Goal: Transaction & Acquisition: Purchase product/service

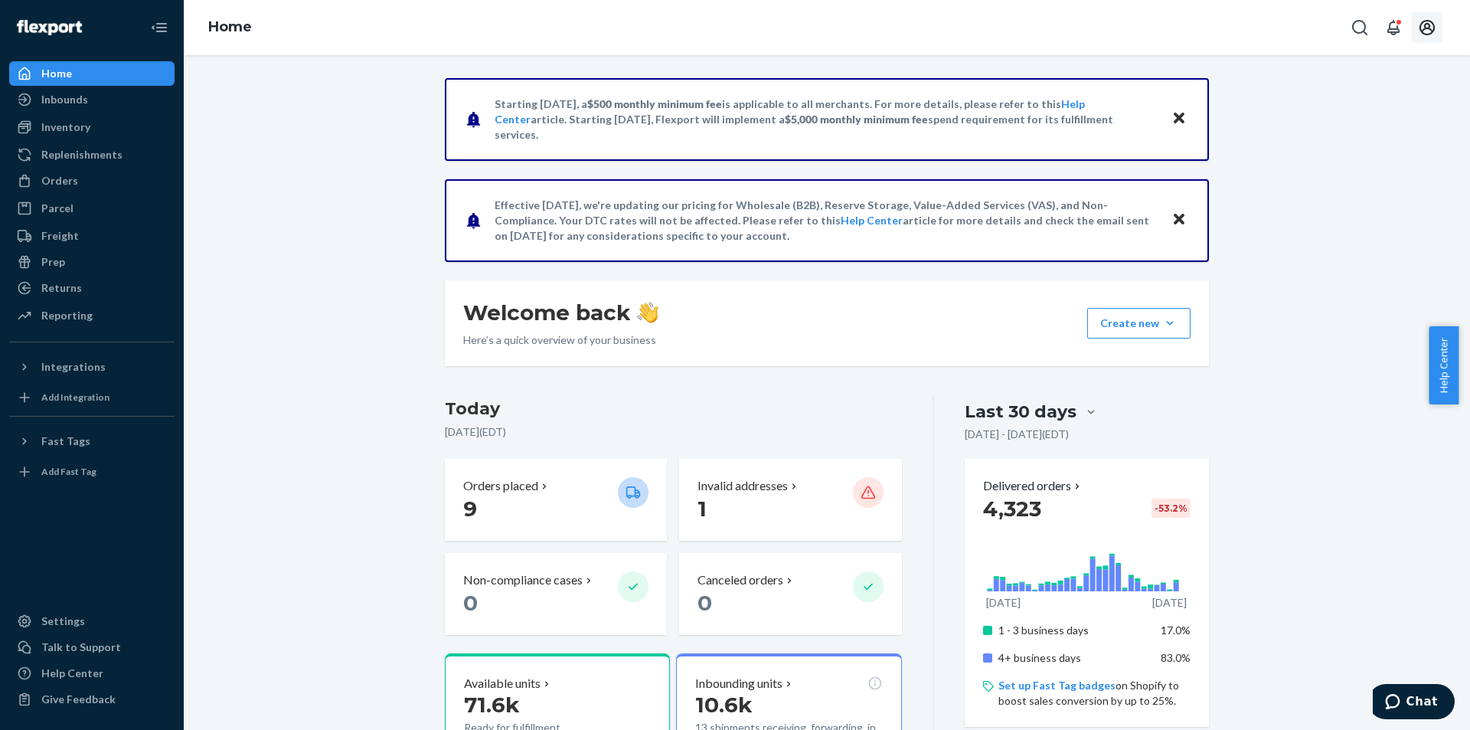
click at [1423, 24] on icon "Open account menu" at bounding box center [1427, 27] width 18 height 18
click at [76, 180] on div "Orders" at bounding box center [92, 180] width 162 height 21
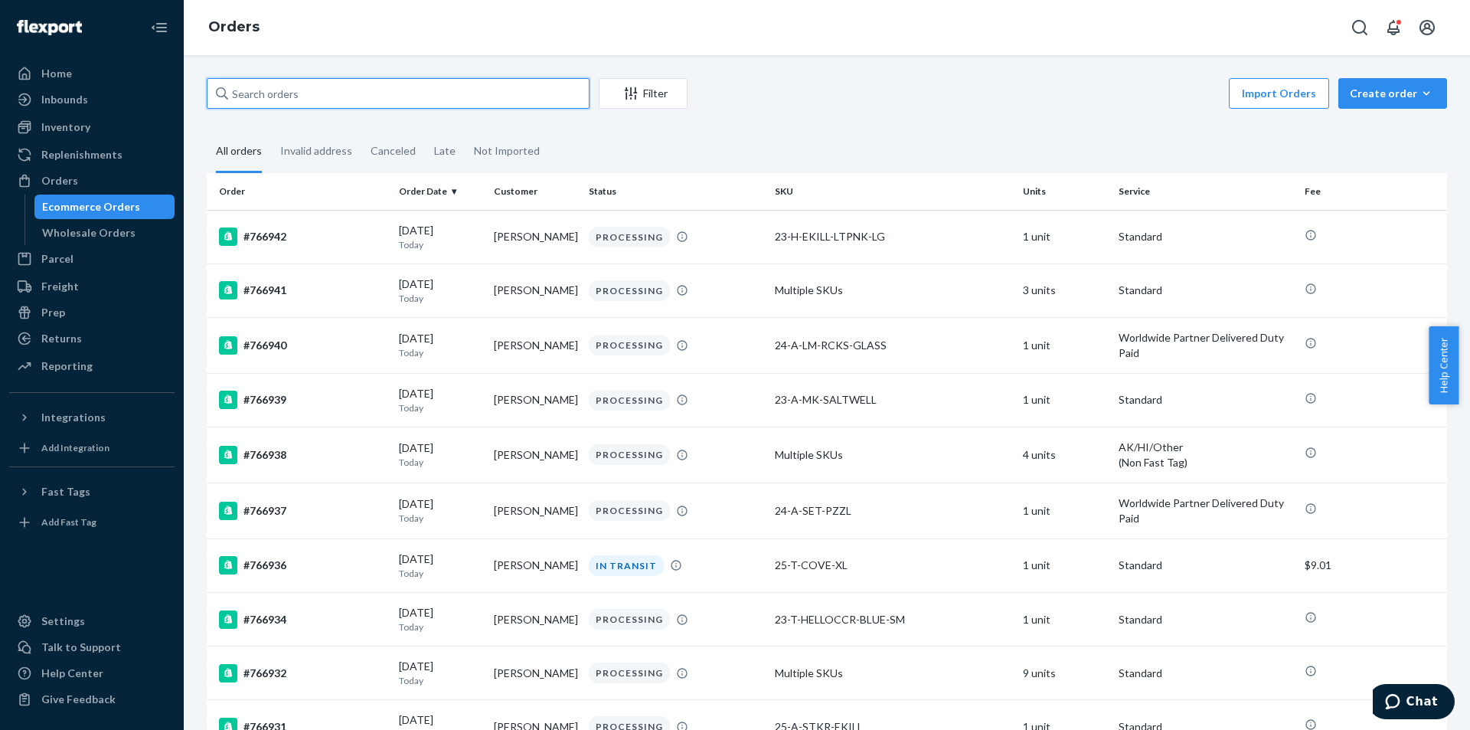
click at [290, 101] on input "text" at bounding box center [398, 93] width 383 height 31
paste input "723571"
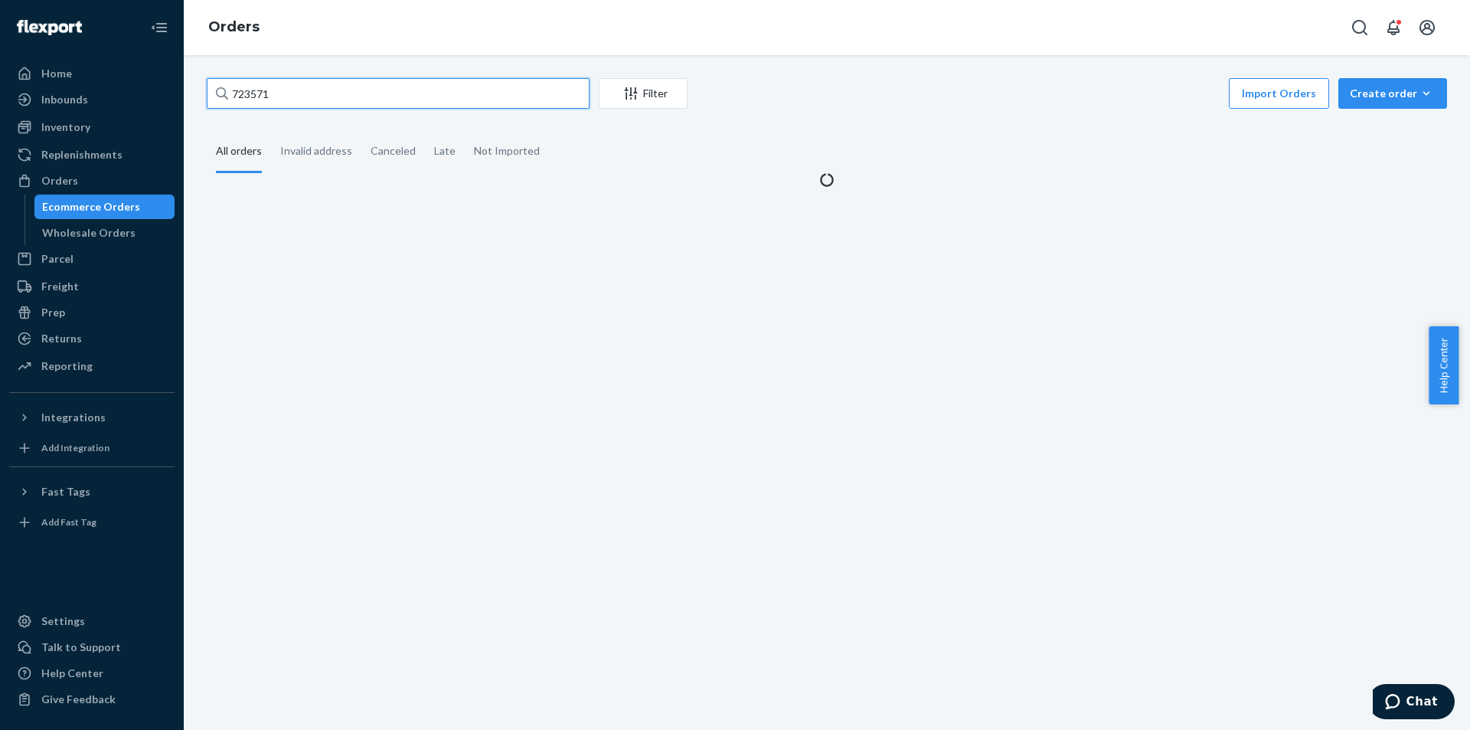
type input "723571"
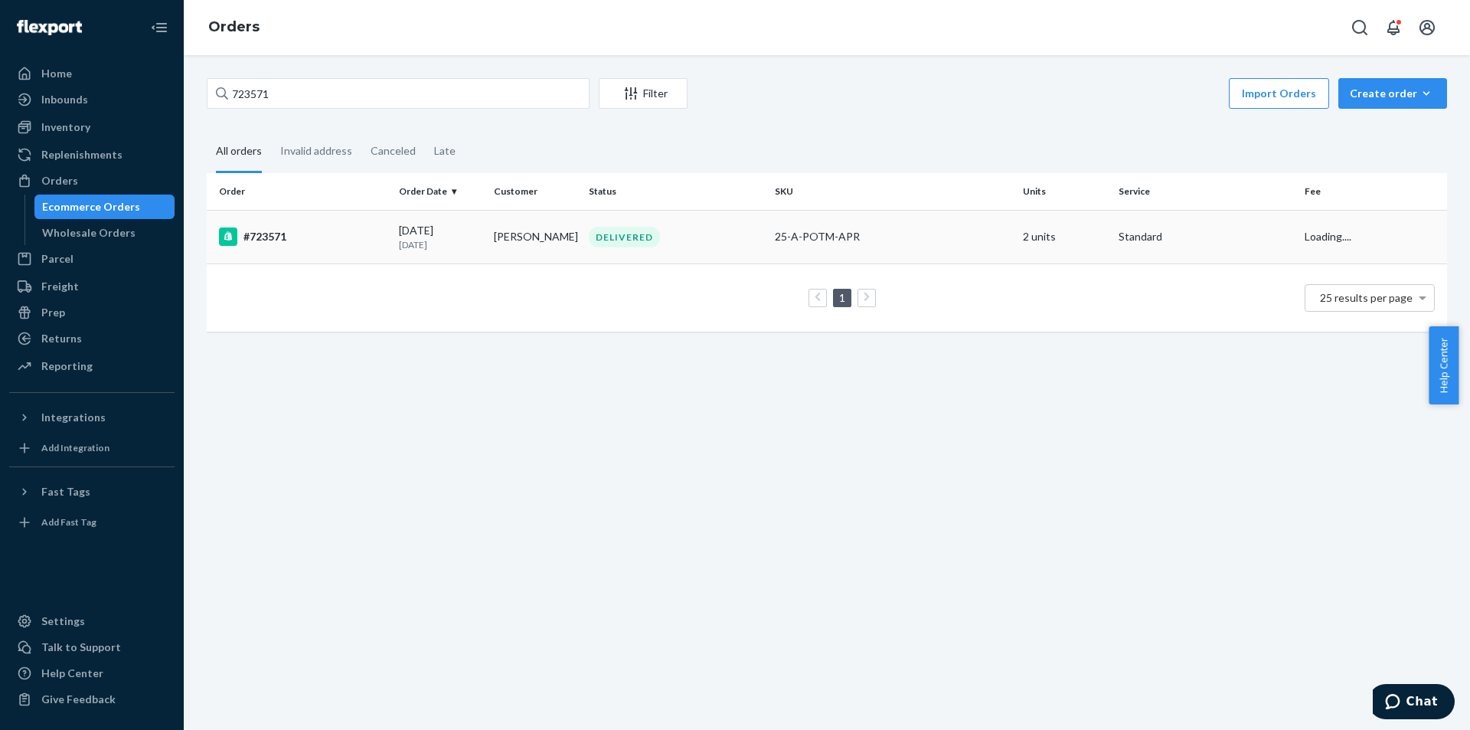
click at [726, 240] on div "DELIVERED" at bounding box center [676, 237] width 180 height 21
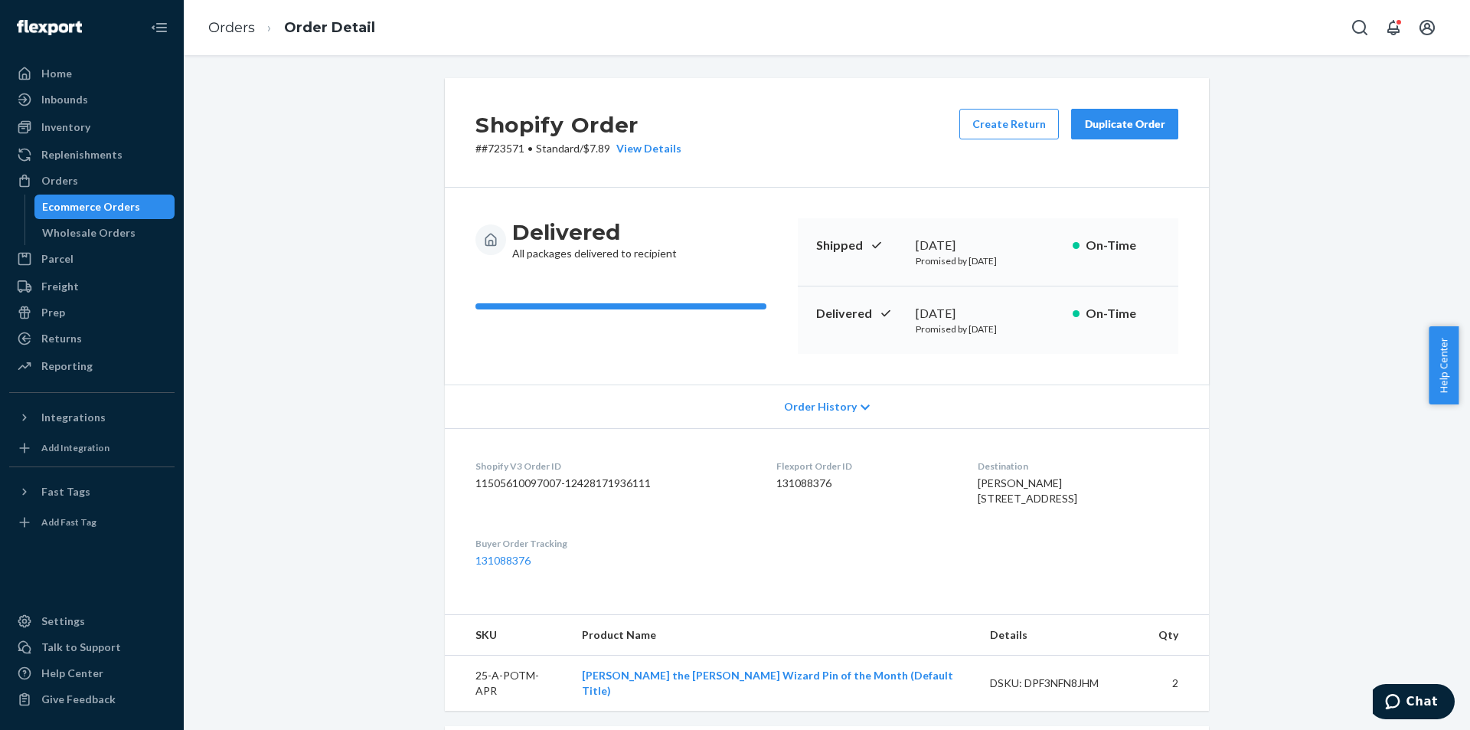
click at [1099, 122] on div "Duplicate Order" at bounding box center [1124, 123] width 81 height 15
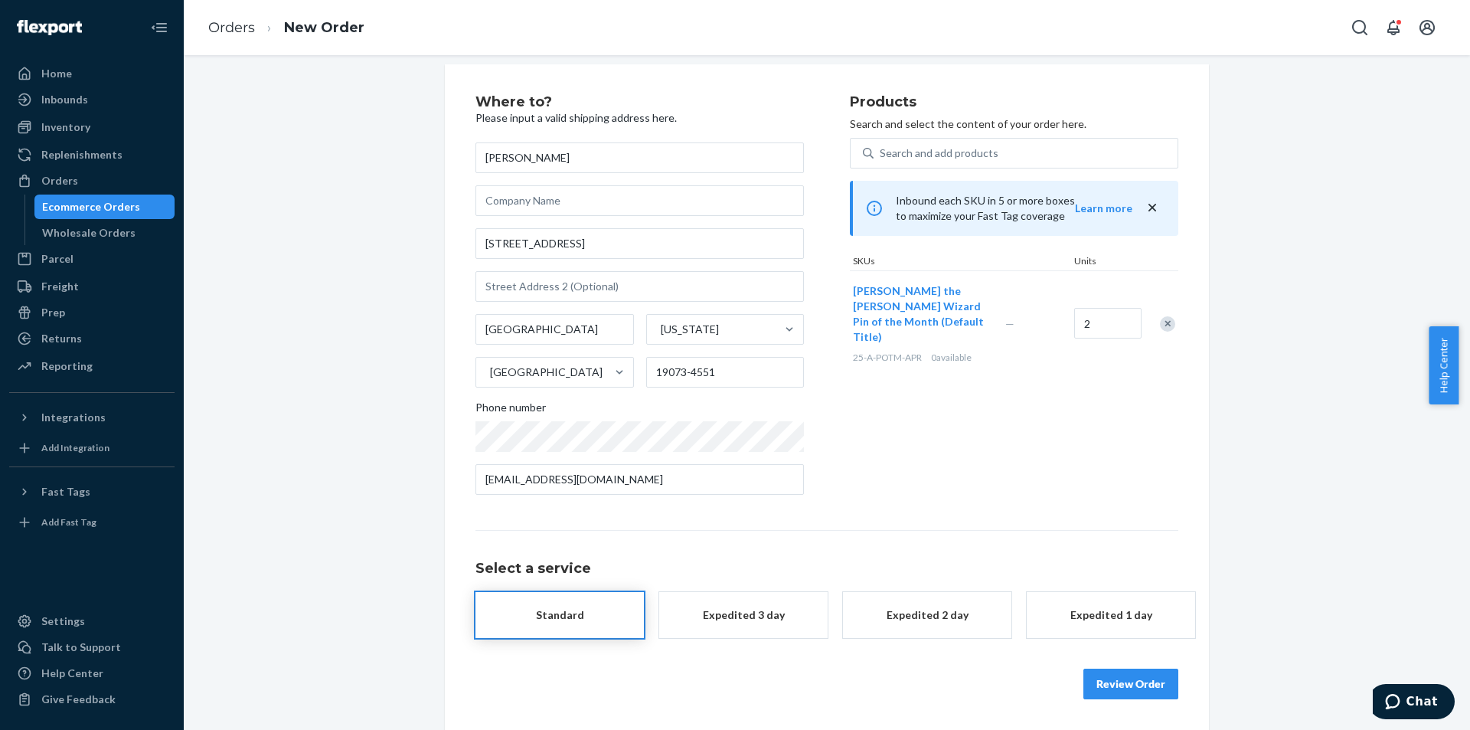
scroll to position [14, 0]
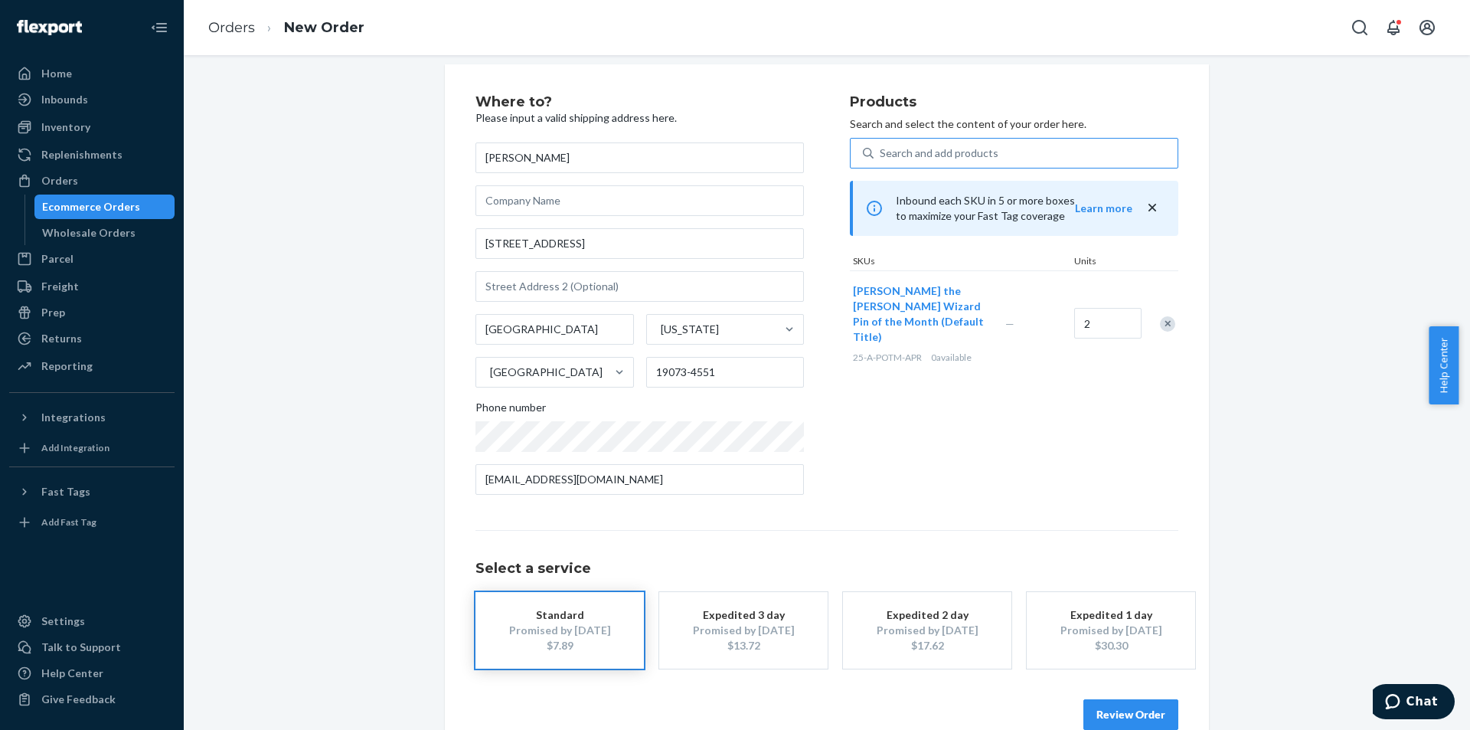
click at [1009, 158] on div "Search and add products" at bounding box center [1026, 153] width 304 height 28
click at [881, 158] on input "Search and add products" at bounding box center [881, 152] width 2 height 15
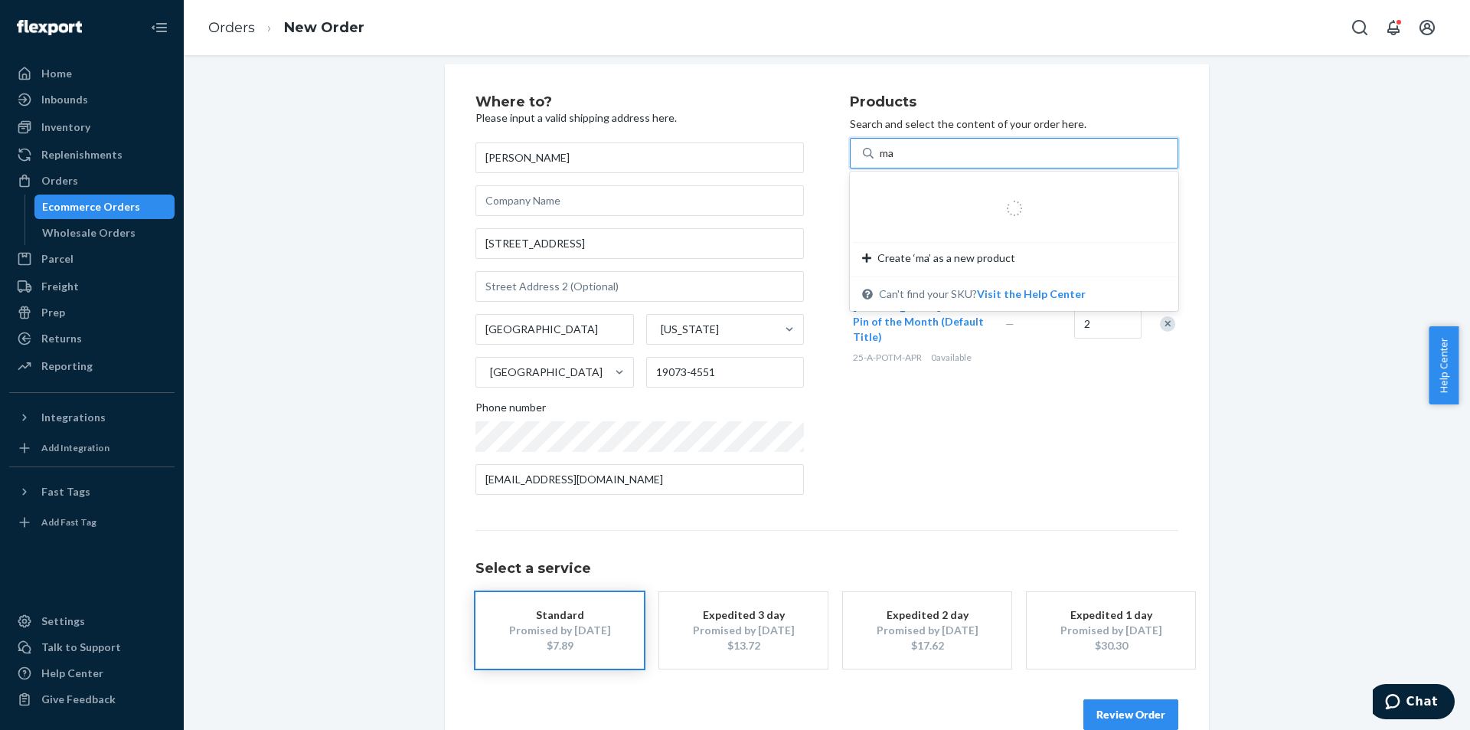
type input "may"
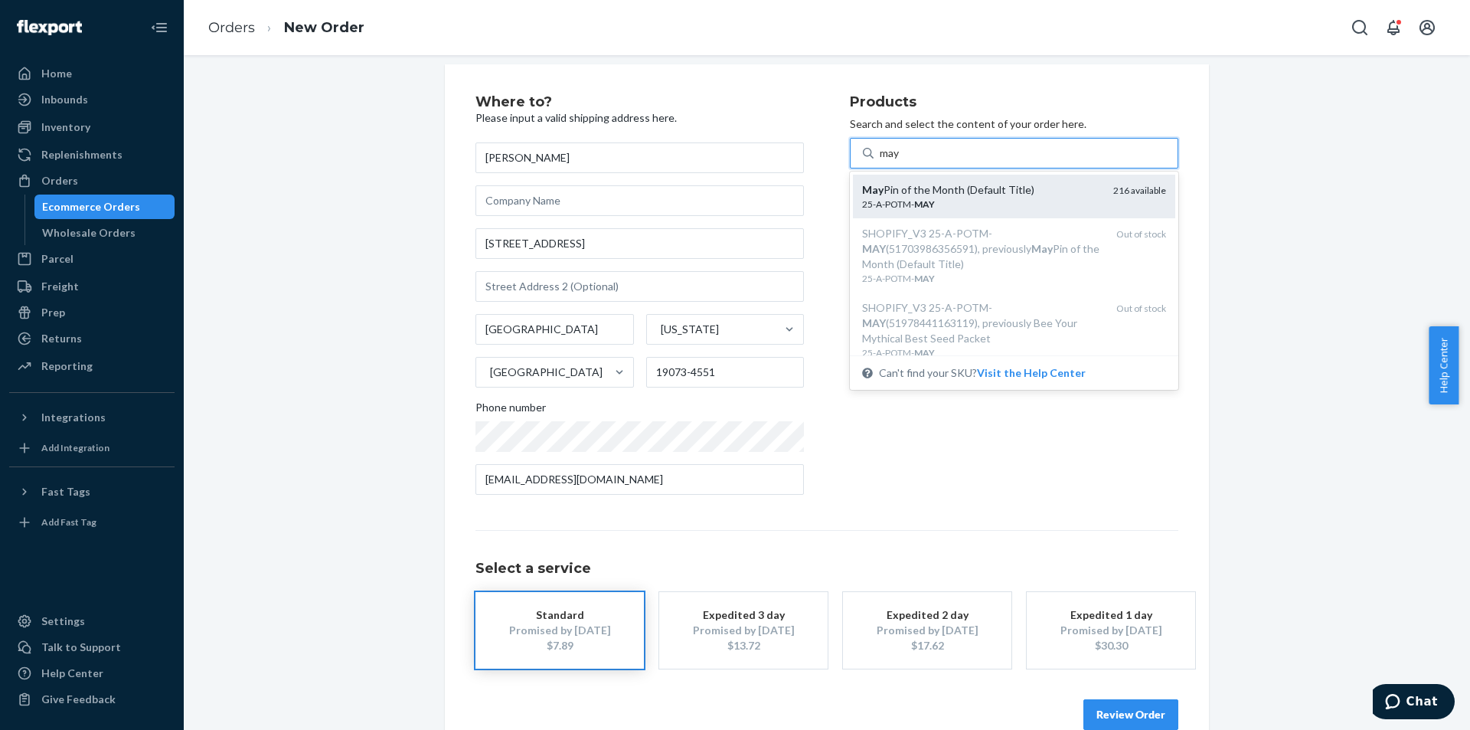
click at [937, 199] on div "25-A-POTM- MAY" at bounding box center [981, 204] width 239 height 13
click at [901, 161] on input "may" at bounding box center [890, 152] width 21 height 15
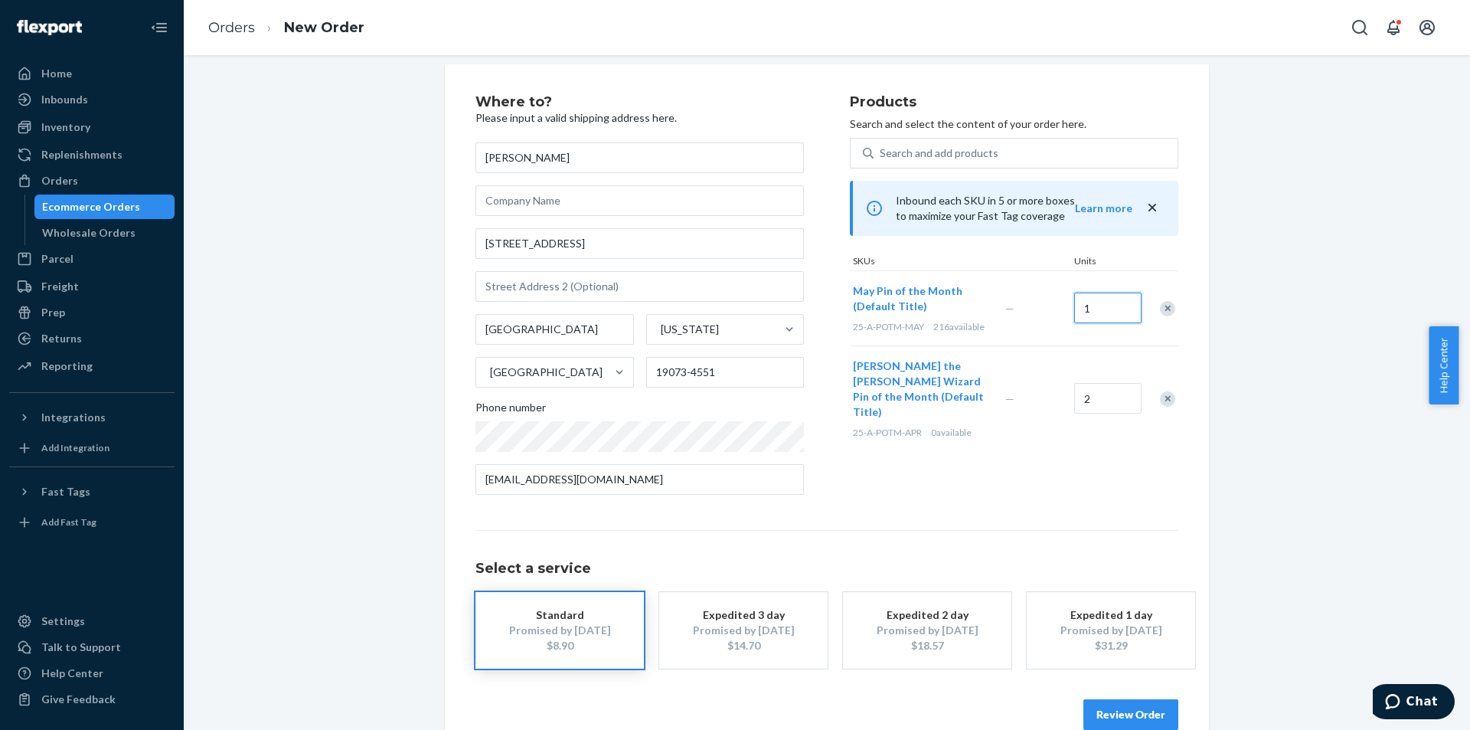
click at [1124, 306] on input "1" at bounding box center [1107, 308] width 67 height 31
type input "2"
click at [1161, 391] on div "Remove Item" at bounding box center [1167, 398] width 15 height 15
click at [1018, 525] on div "Where to? Please input a valid shipping address here. [PERSON_NAME] [STREET_ADD…" at bounding box center [827, 412] width 703 height 635
click at [1119, 716] on button "Review Order" at bounding box center [1131, 714] width 95 height 31
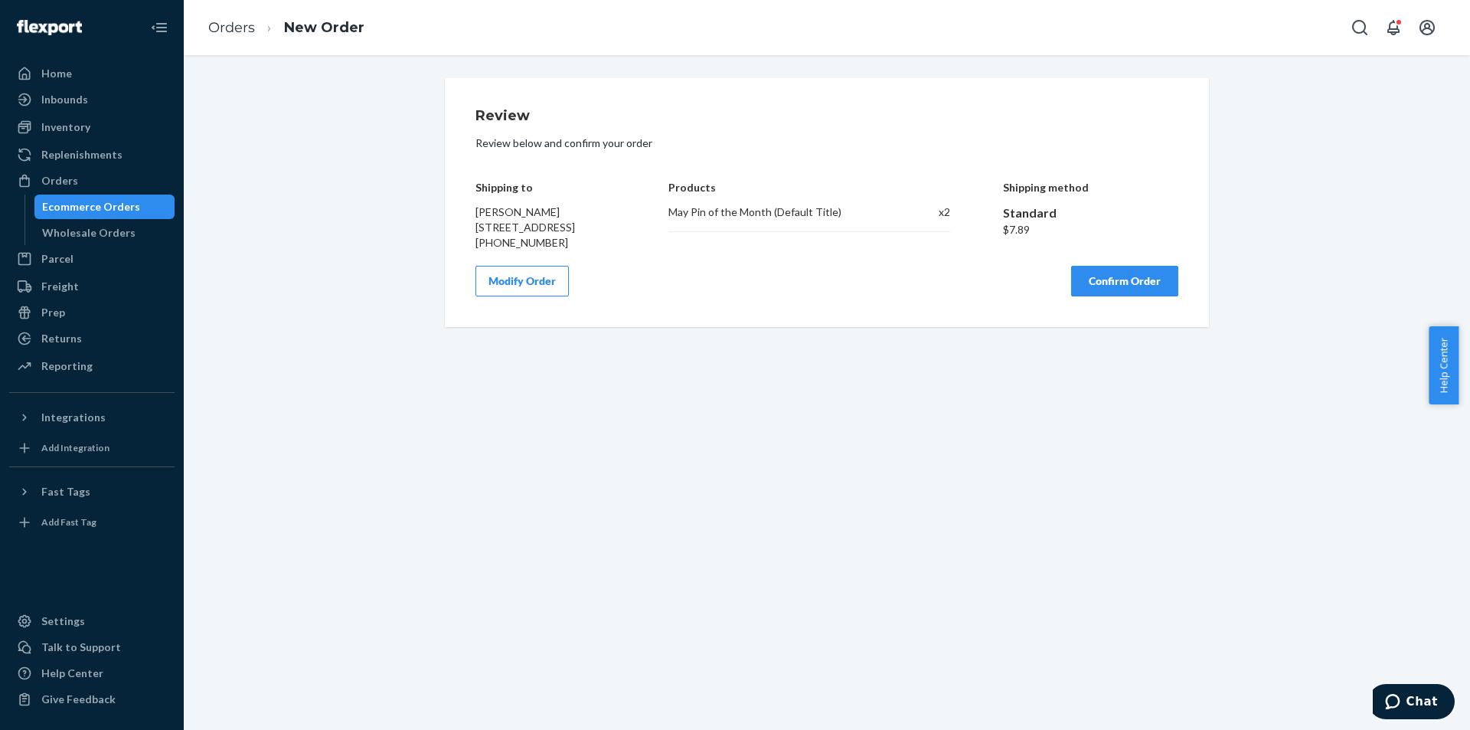
scroll to position [0, 0]
click at [1143, 296] on button "Confirm Order" at bounding box center [1124, 281] width 107 height 31
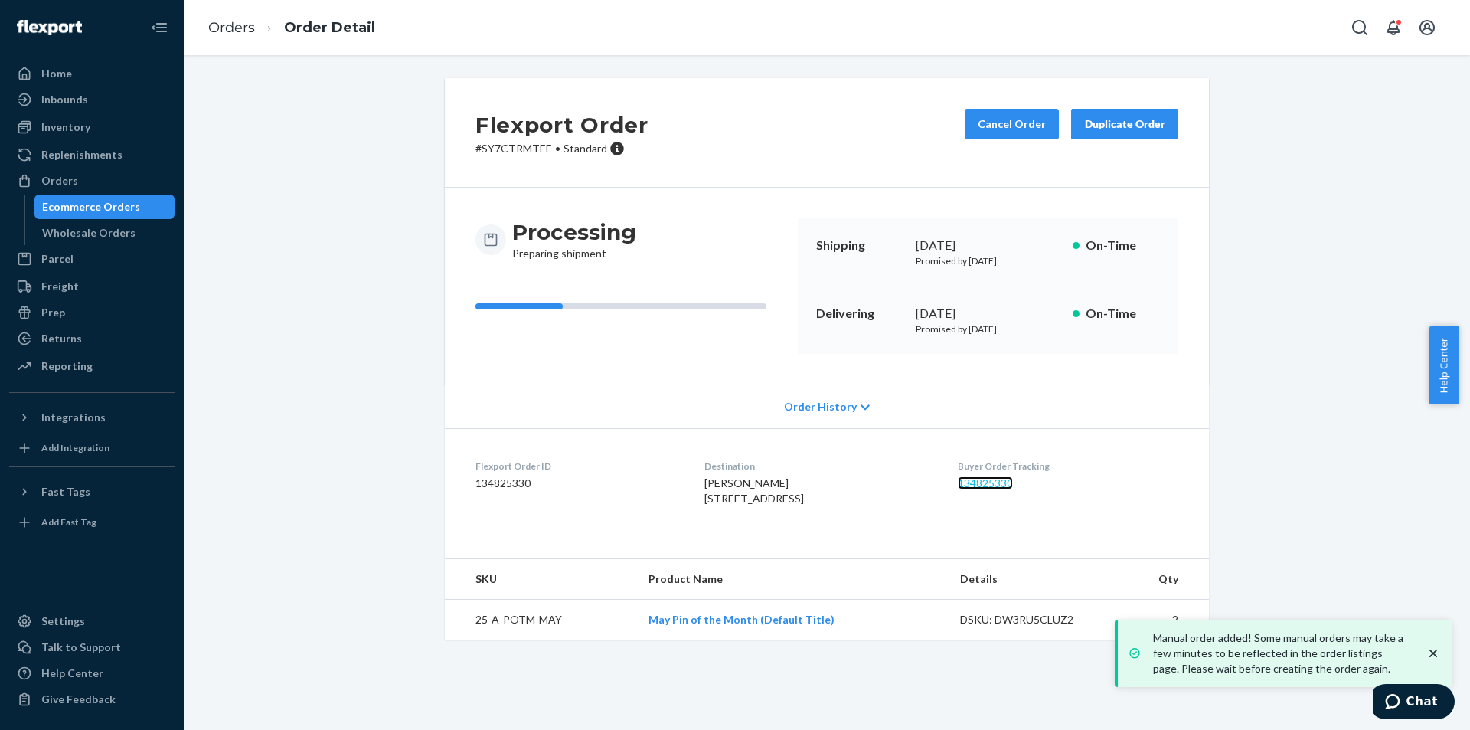
click at [1012, 485] on link "134825330" at bounding box center [985, 482] width 55 height 13
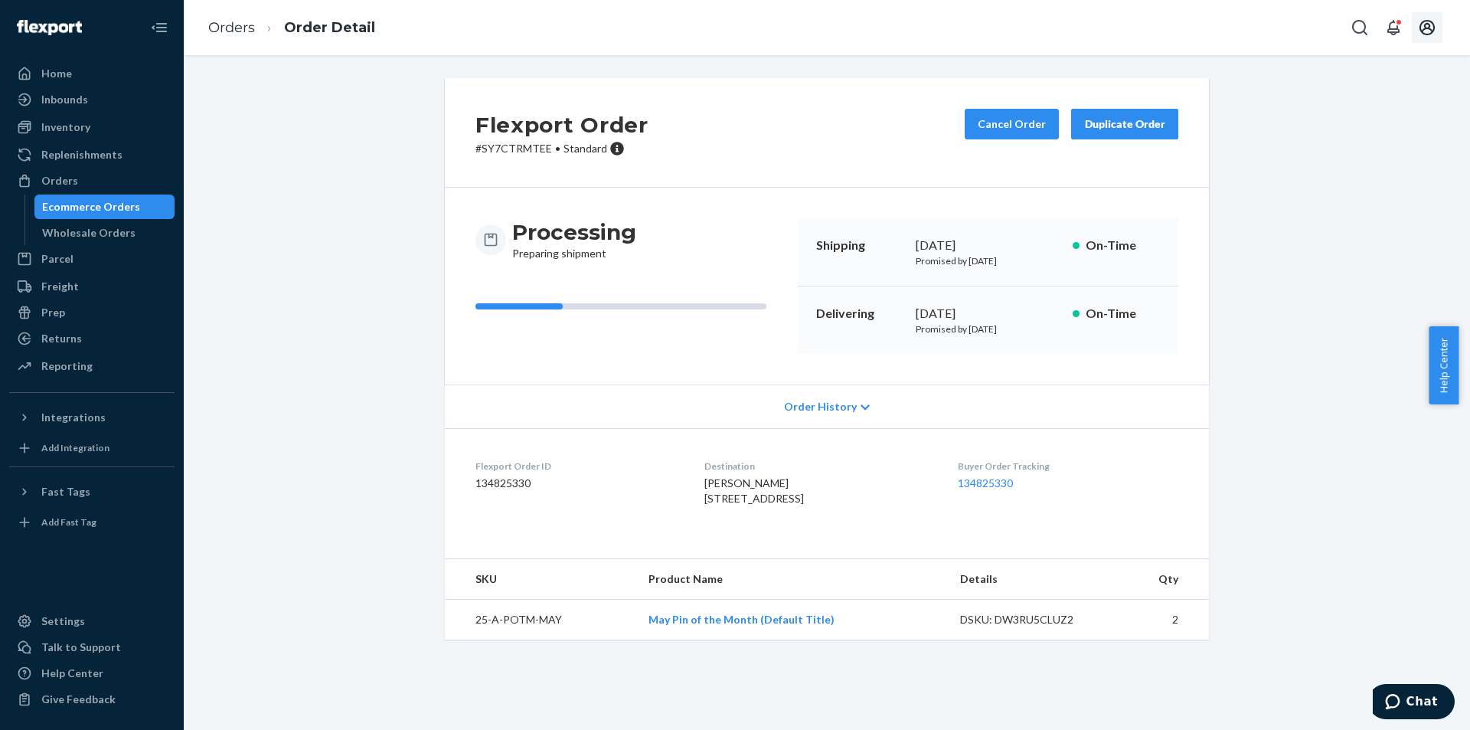
click at [1421, 25] on icon "Open account menu" at bounding box center [1427, 27] width 15 height 15
click at [1375, 150] on div "Log out" at bounding box center [1391, 164] width 115 height 28
